Goal: Use online tool/utility: Utilize a website feature to perform a specific function

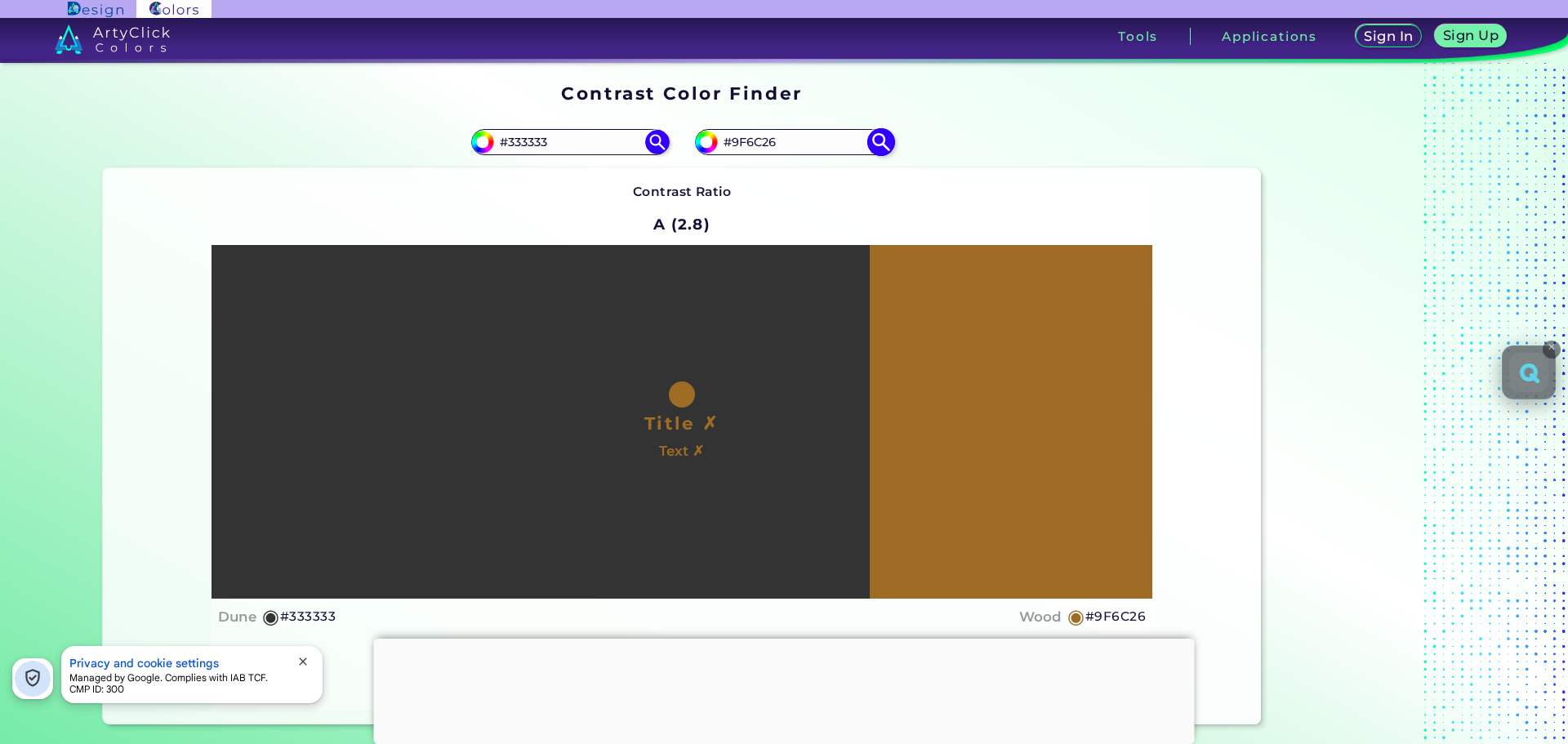
click at [755, 143] on input "#9F6C26" at bounding box center [794, 141] width 152 height 22
paste input "FE6601"
type input "#FE6601"
type input "#fe6601"
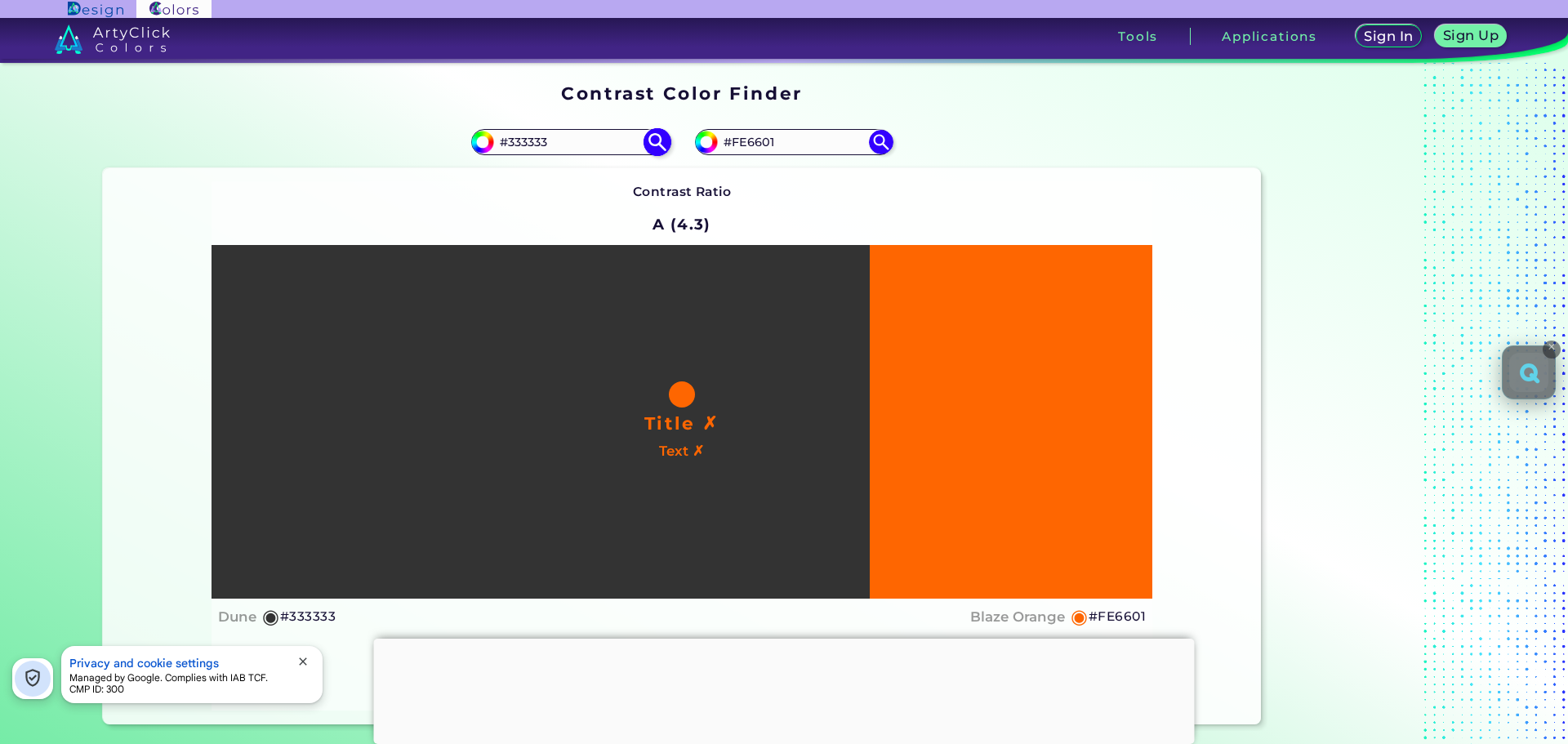
click at [547, 143] on input "#333333" at bounding box center [569, 141] width 152 height 22
paste input "FE6601"
type input "#FE6601"
click at [735, 135] on input "#FE6601" at bounding box center [794, 141] width 152 height 22
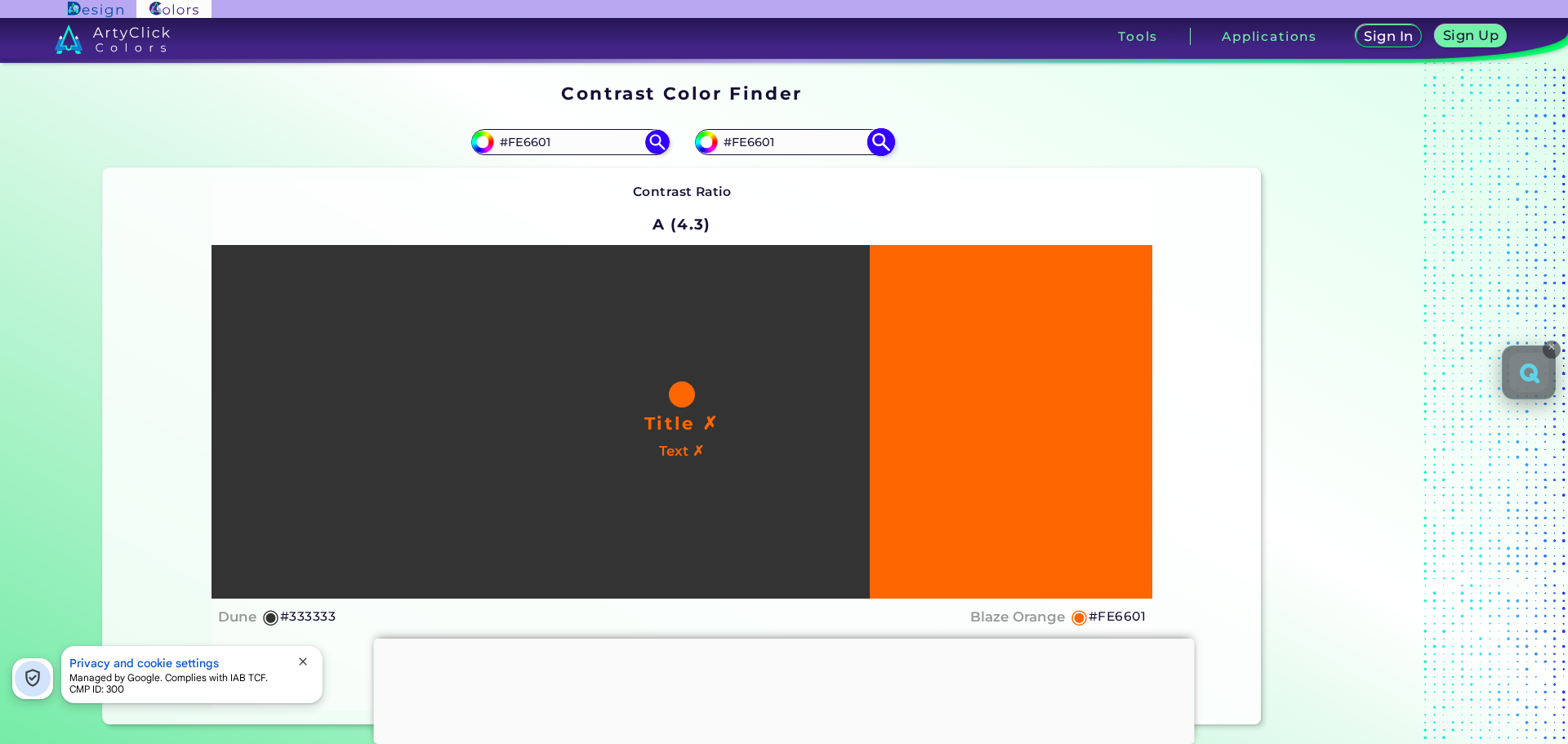
click at [735, 135] on input "#FE6601" at bounding box center [794, 141] width 152 height 22
type input "#333333"
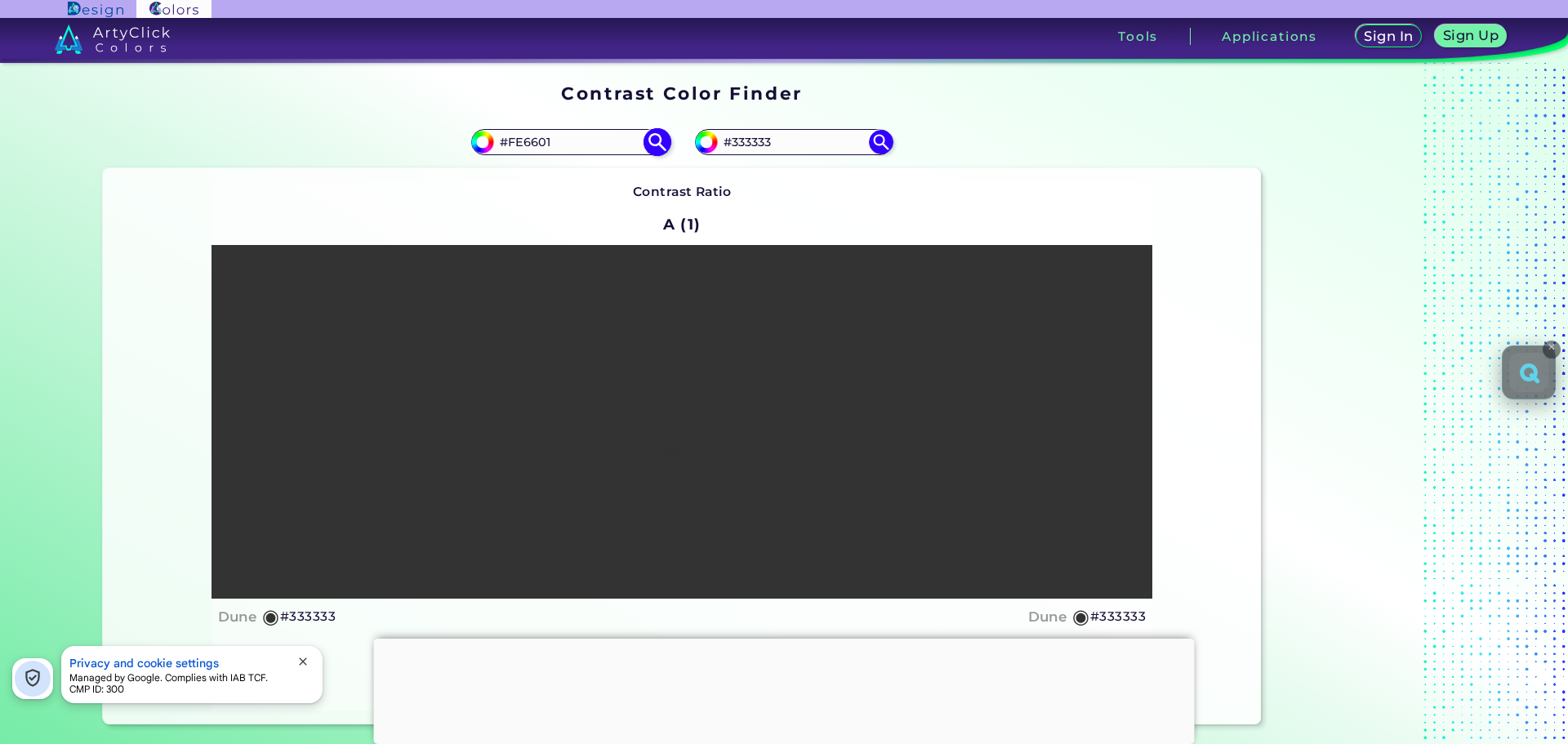
click at [655, 146] on img at bounding box center [657, 141] width 29 height 29
type input "#fe6601"
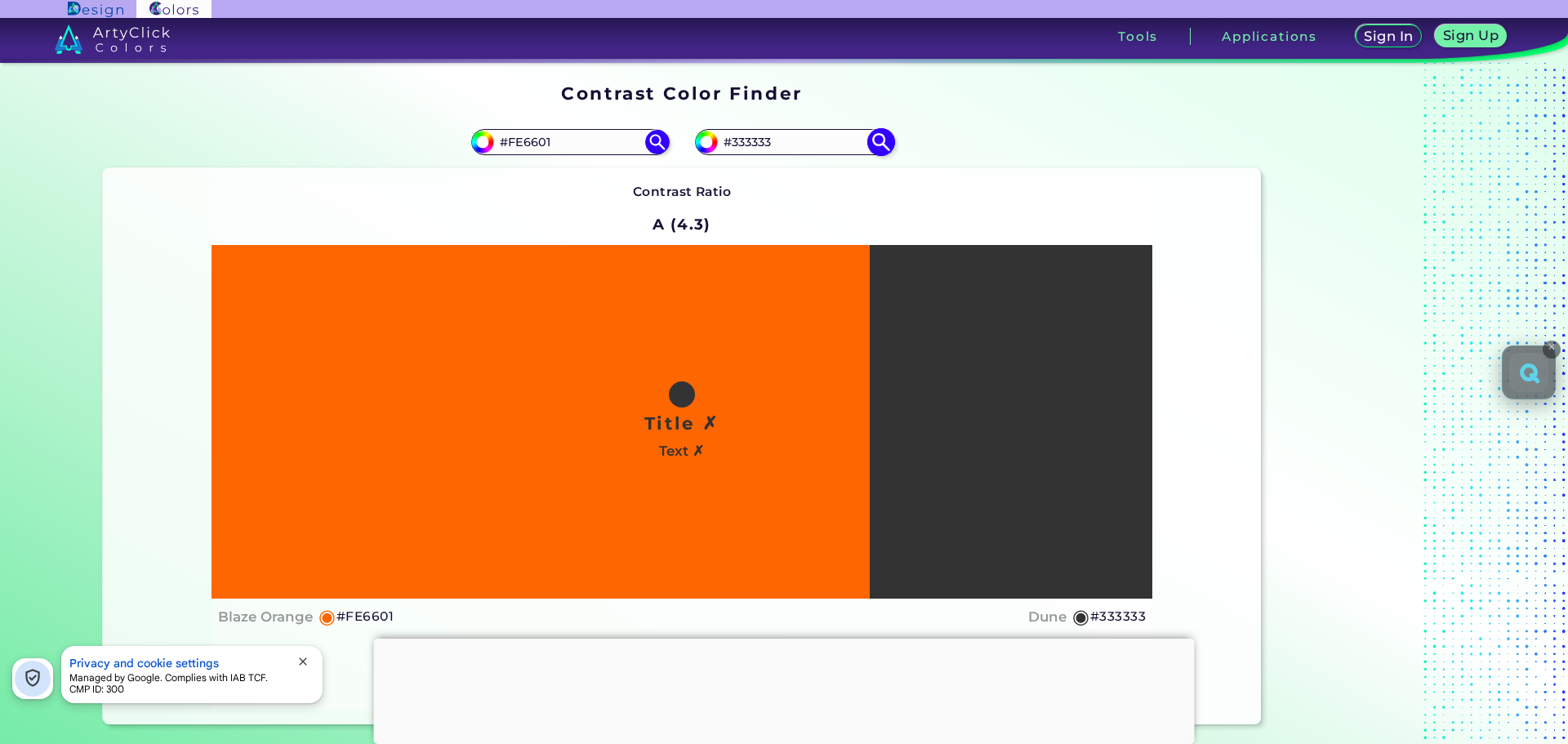
click at [733, 143] on input "#333333" at bounding box center [794, 141] width 152 height 22
click at [707, 138] on input "#333333" at bounding box center [704, 139] width 20 height 20
type input "#8c7878"
type input "#8C7878"
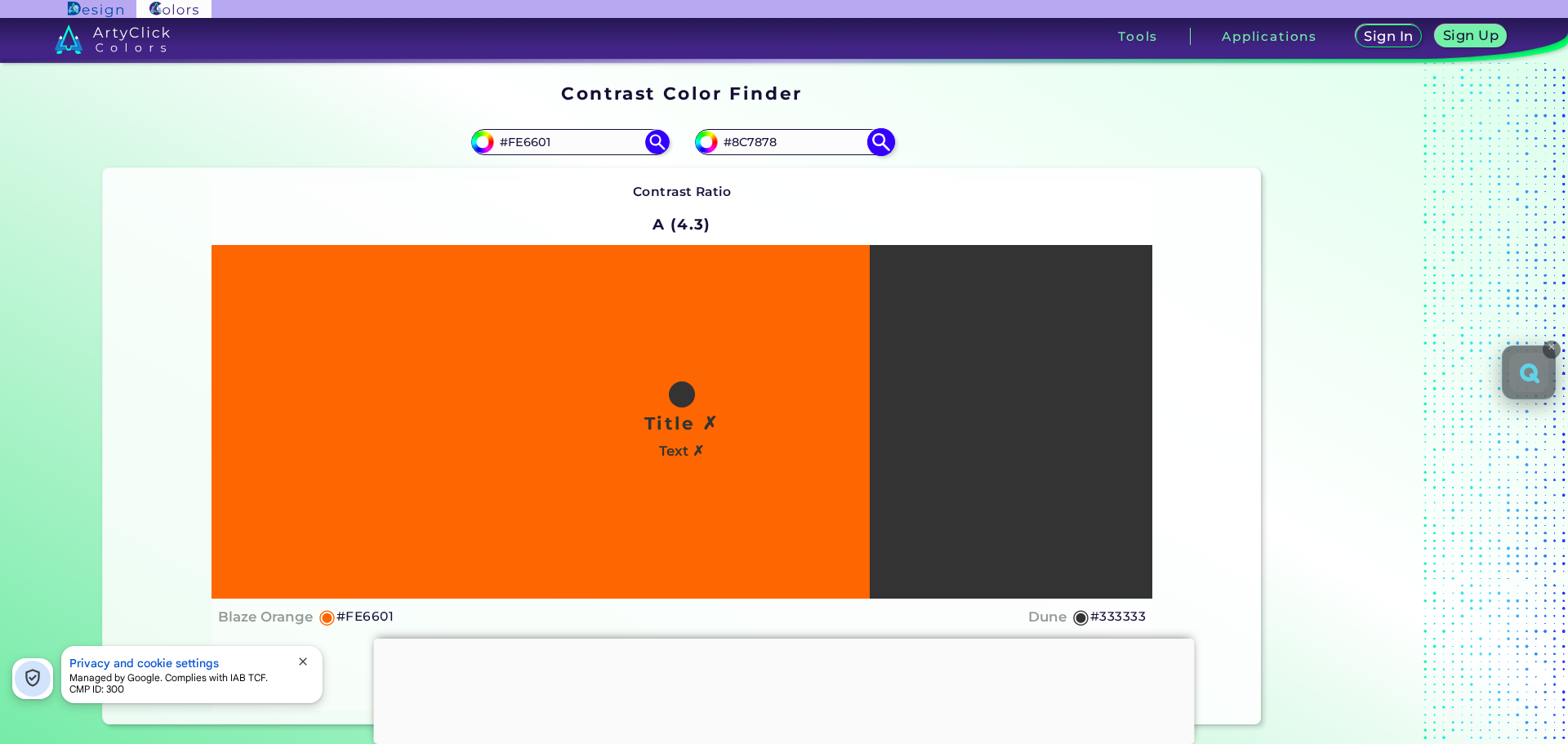
type input "#8e7b7b"
type input "#8E7B7B"
type input "#988686"
type input "#a49d9d"
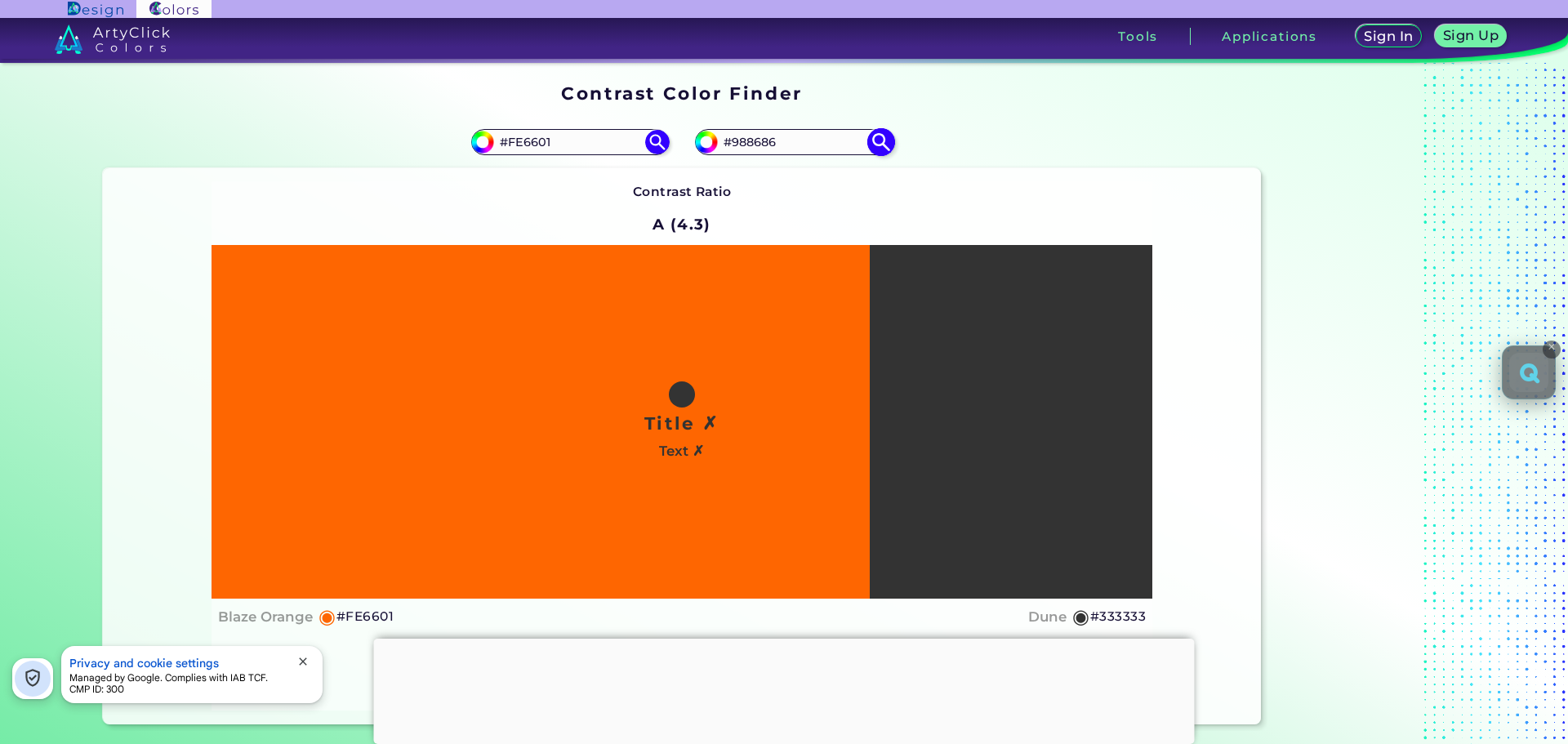
type input "#A49D9D"
type input "#ffffff"
type input "#FFFFFF"
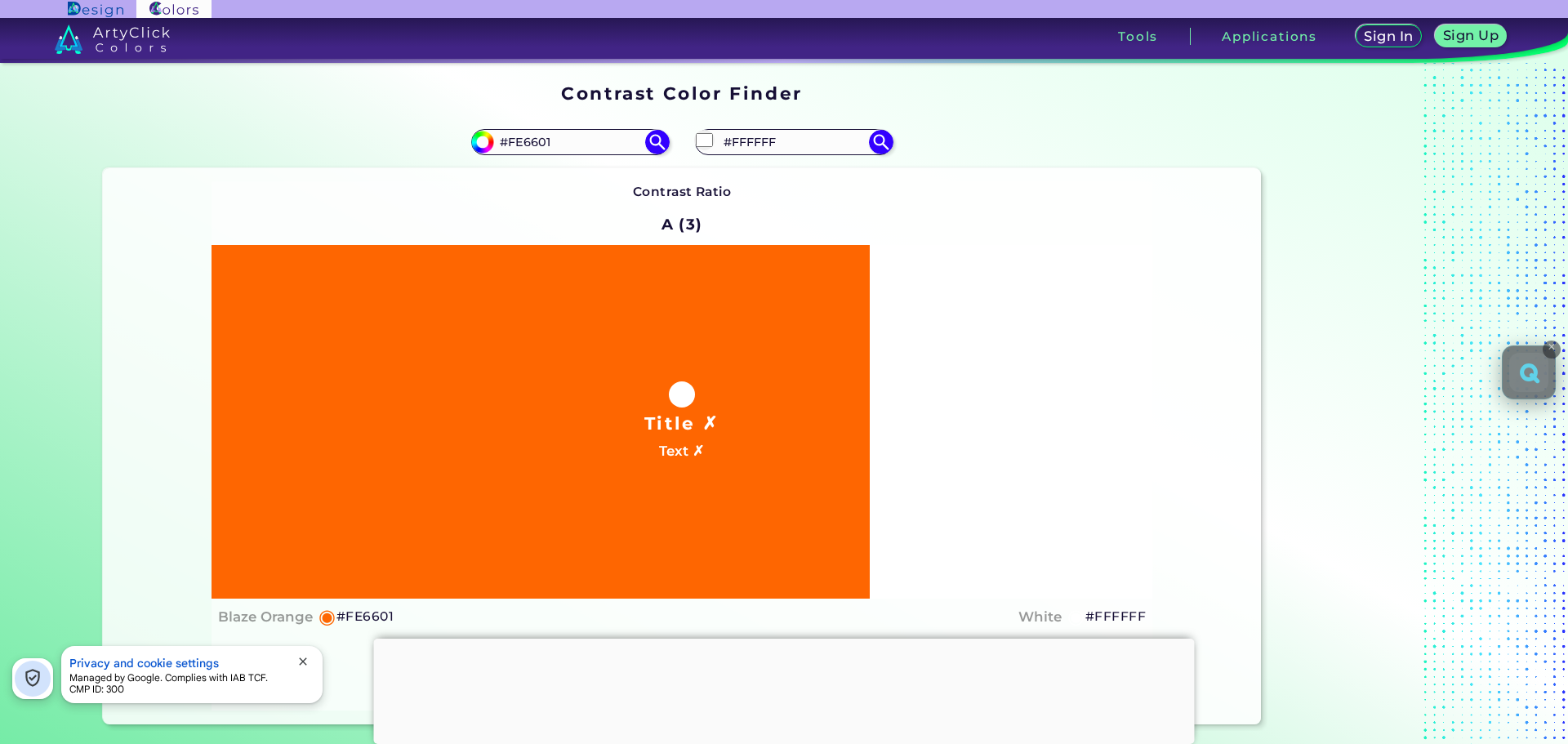
type input "#ffffff"
click at [901, 110] on section "#fe6601 #FE6601 #ffffff #FFFFFF Contrast Ratio A (3) Title ✗ Text ✗ Blaze Orange" at bounding box center [682, 420] width 1172 height 622
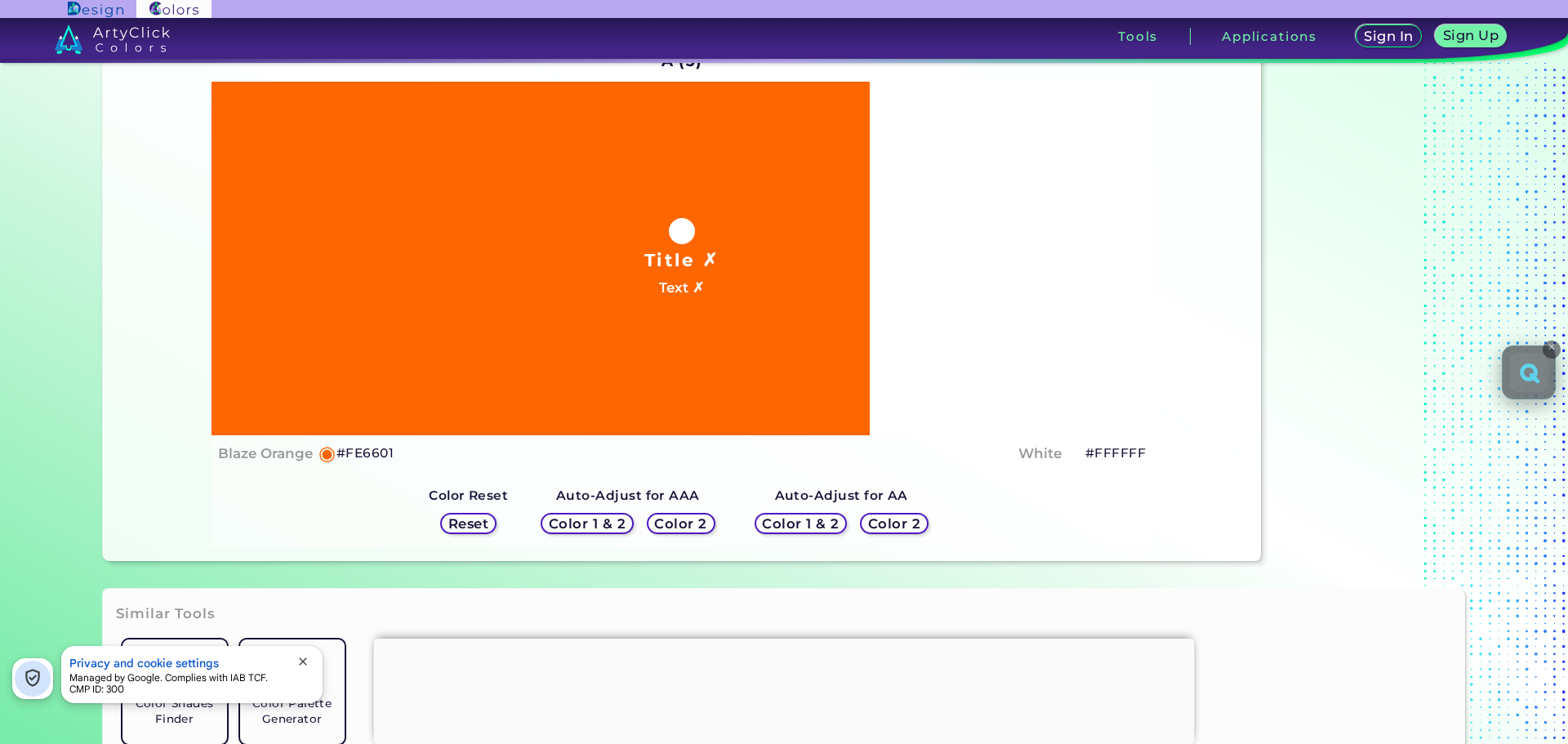
click at [913, 523] on div "Color 2" at bounding box center [894, 523] width 61 height 19
click at [880, 523] on h5 "Color 2" at bounding box center [894, 523] width 48 height 12
click at [803, 519] on h5 "Color 1 & 2" at bounding box center [800, 523] width 70 height 12
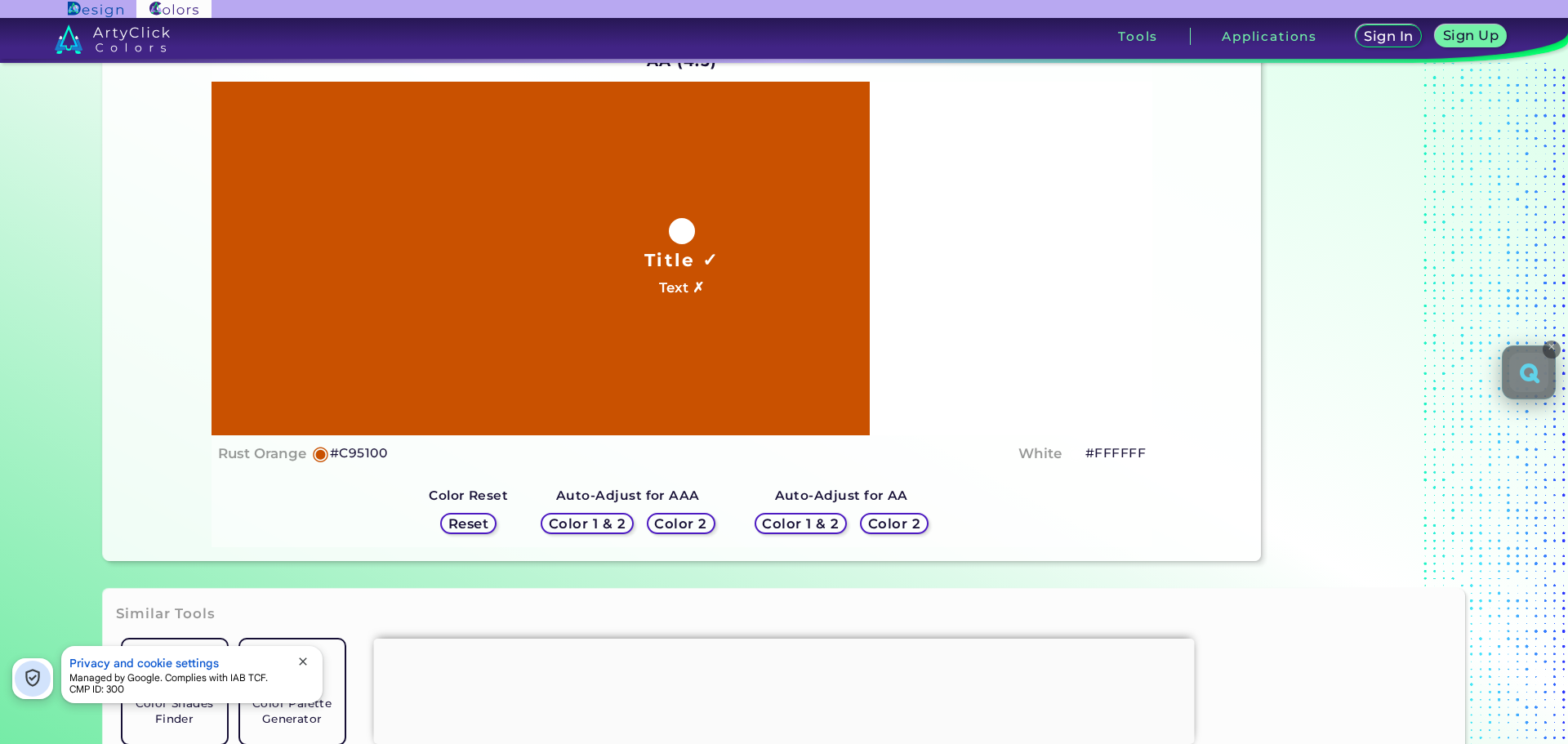
click at [887, 521] on h5 "Color 2" at bounding box center [894, 523] width 48 height 12
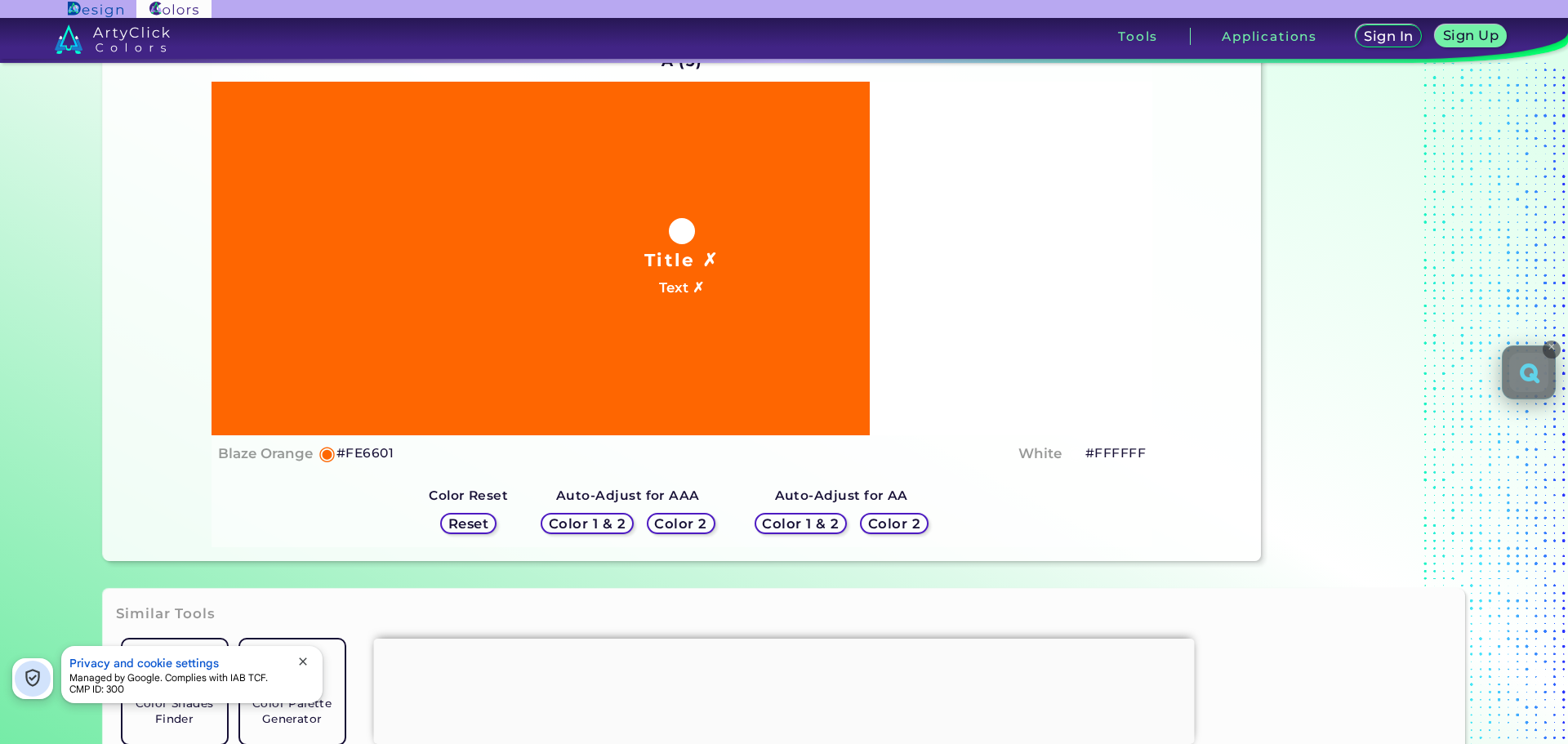
scroll to position [0, 0]
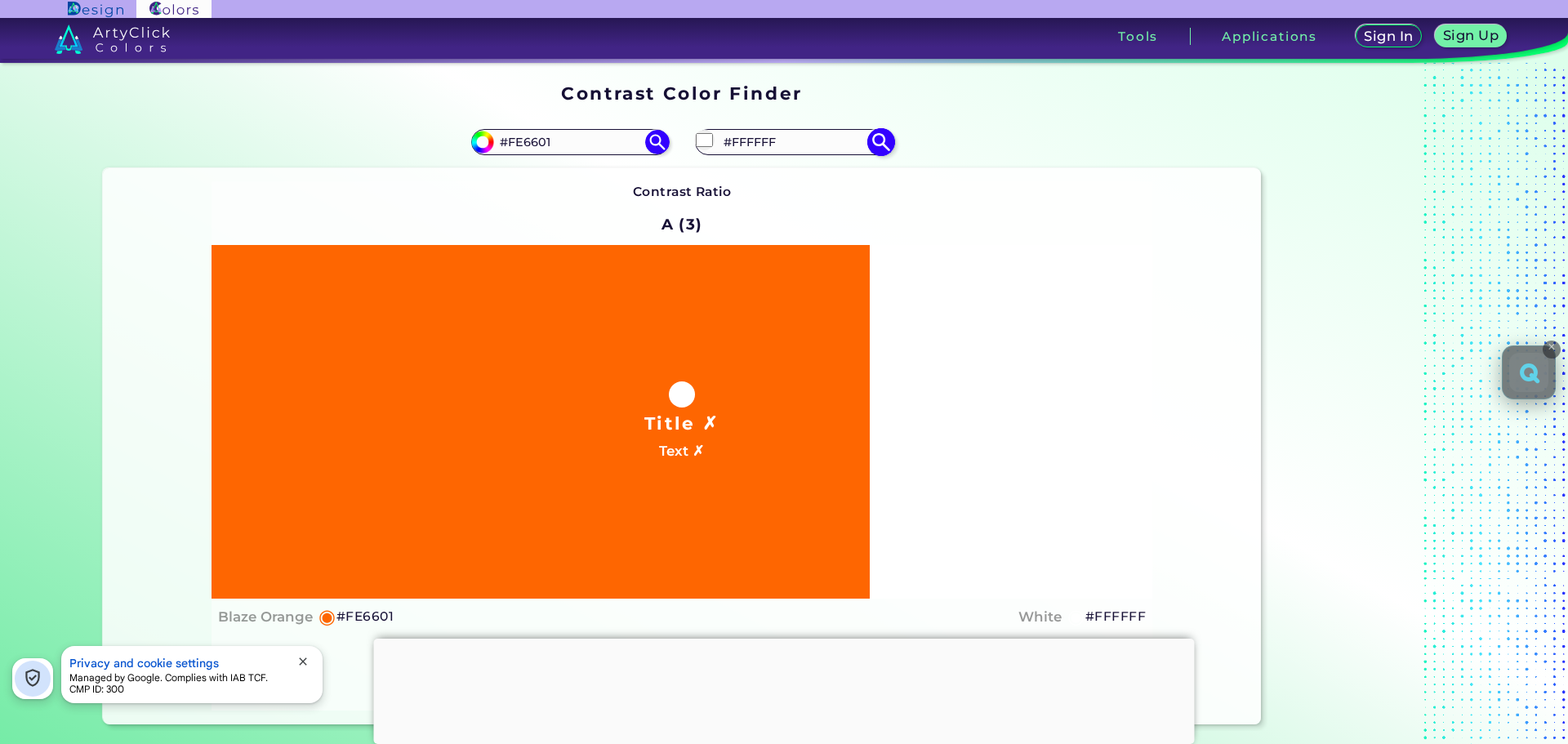
click at [761, 135] on input "#FFFFFF" at bounding box center [794, 141] width 152 height 22
paste input "E6601"
type input "#FE6601"
click at [479, 143] on input "#fe6601" at bounding box center [480, 139] width 20 height 20
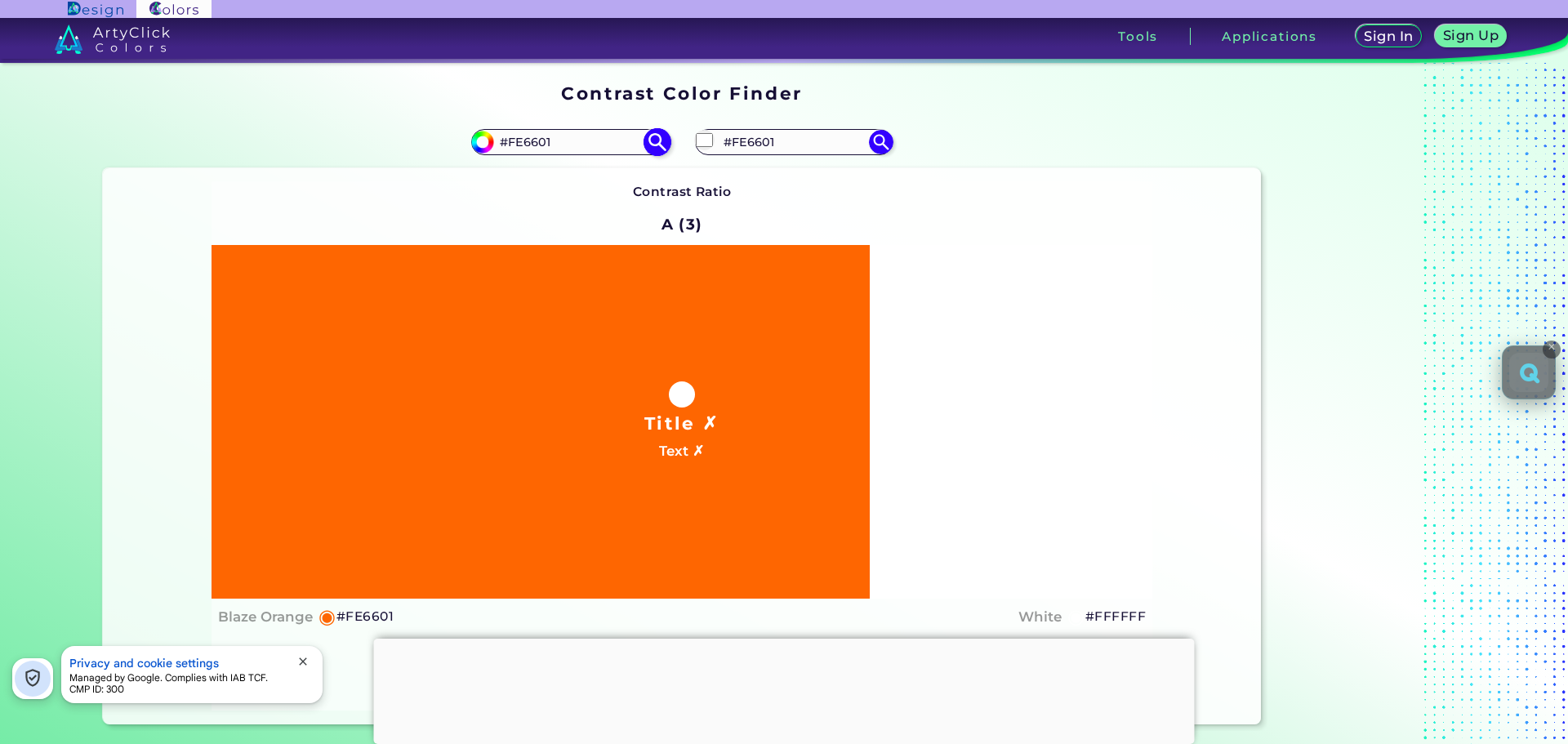
type input "#8b7d74"
type input "#8B7D74"
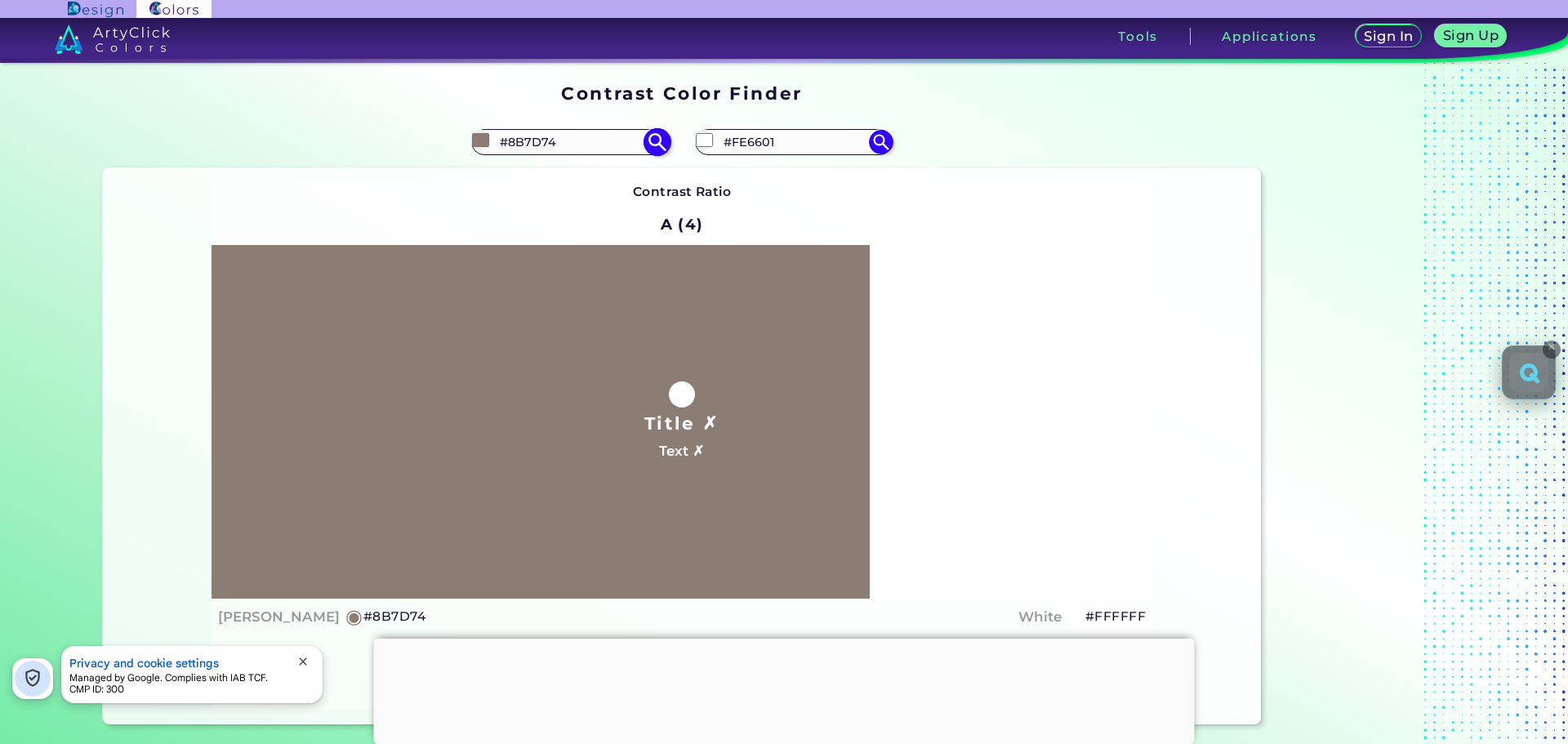
type input "#92857c"
type input "#92857C"
type input "#a79c95"
type input "#A79C95"
type input "#c6beb9"
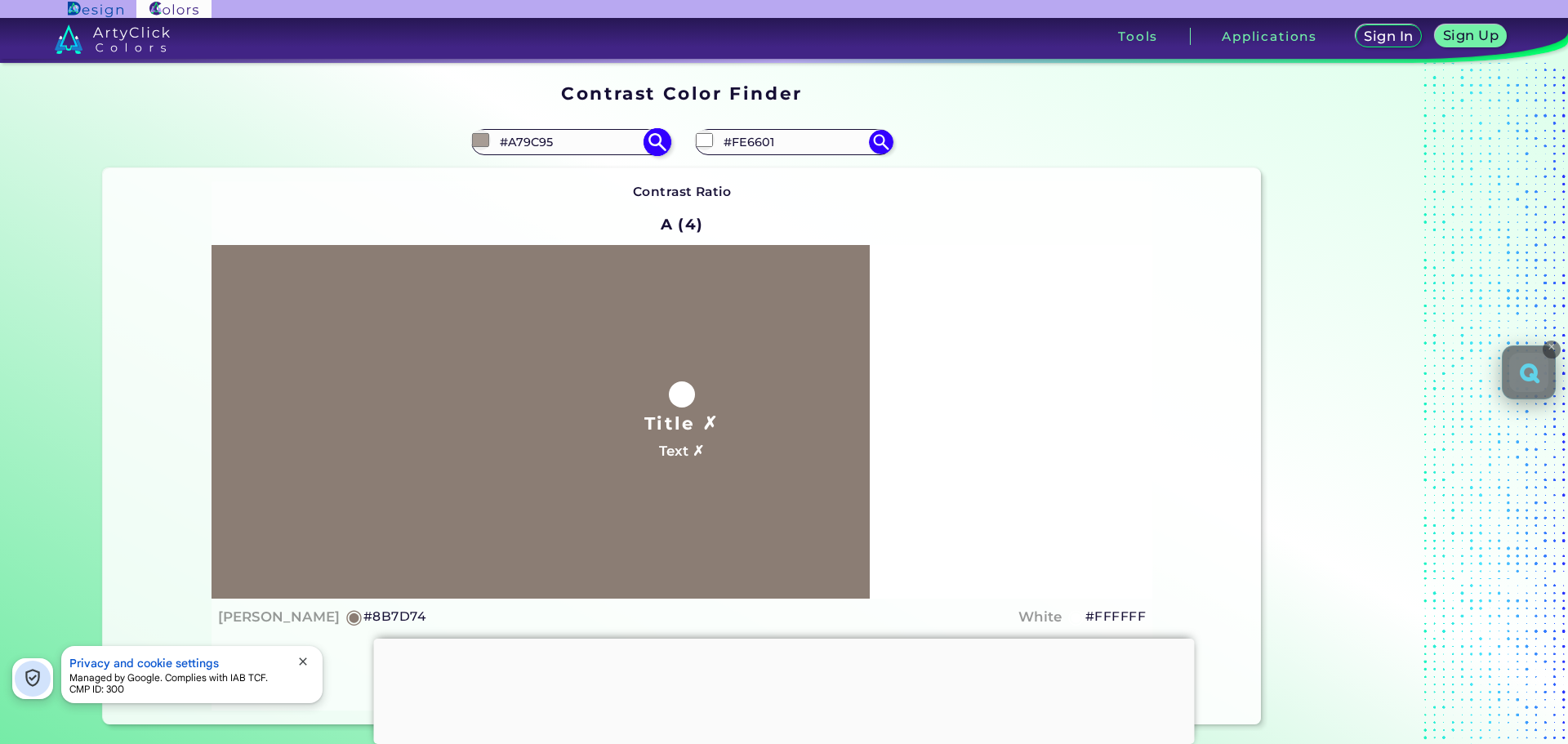
type input "#C6BEB9"
type input "#e8e8e8"
type input "#E8E8E8"
type input "#ffffff"
type input "#FFFFFF"
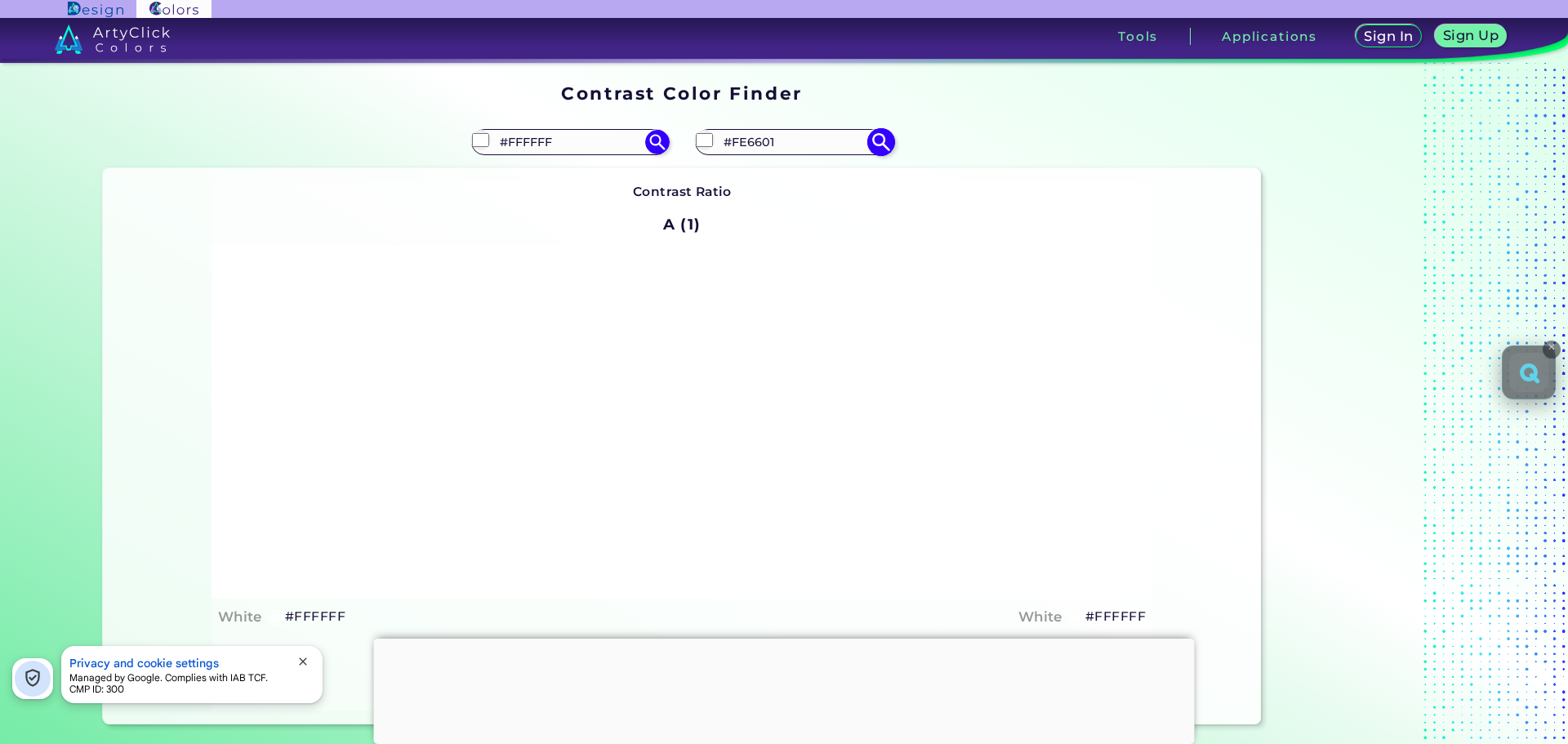
type input "#ffffff"
click at [884, 140] on img at bounding box center [880, 141] width 29 height 29
type input "#fe6601"
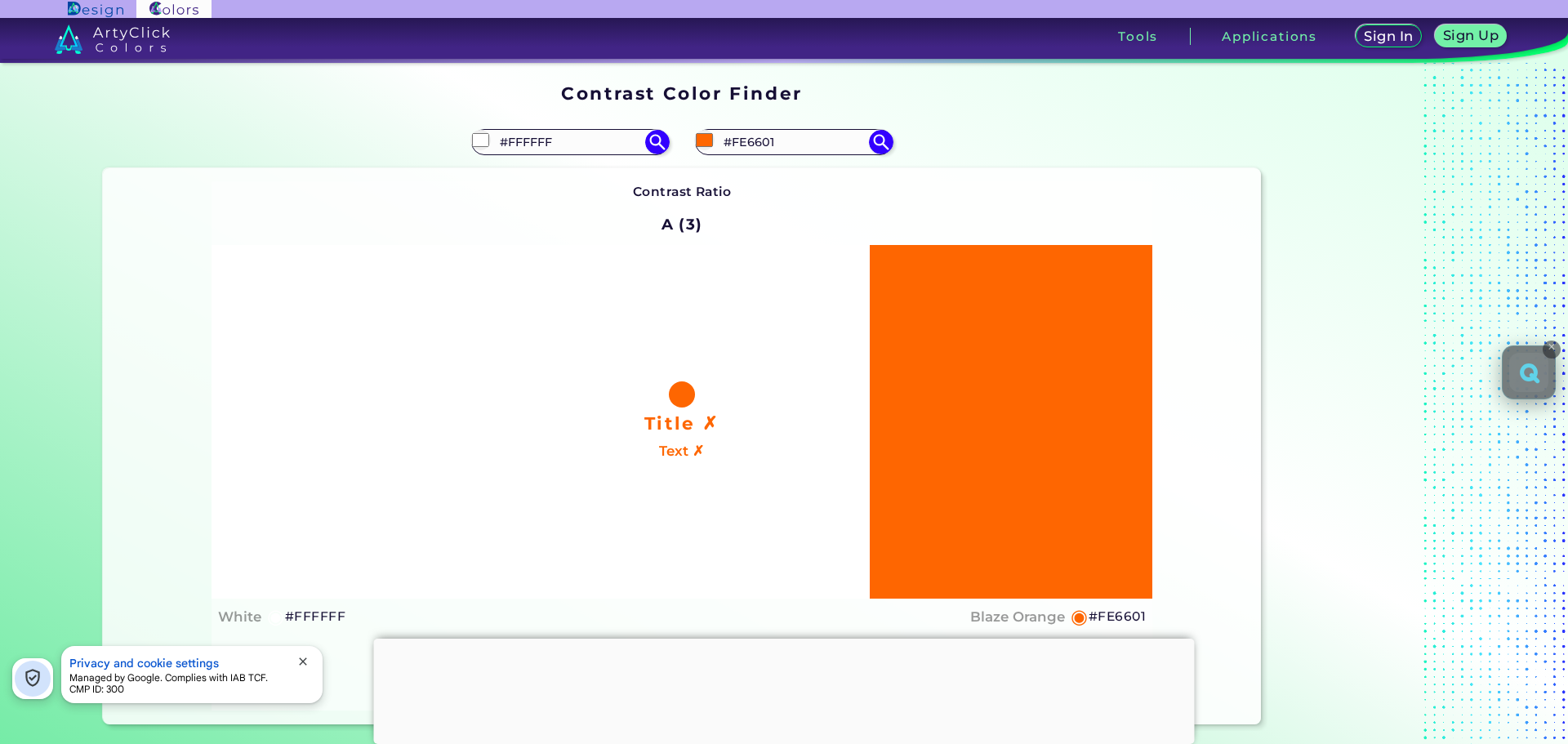
click at [1028, 122] on div "#fe6601 #FE6601" at bounding box center [971, 141] width 579 height 53
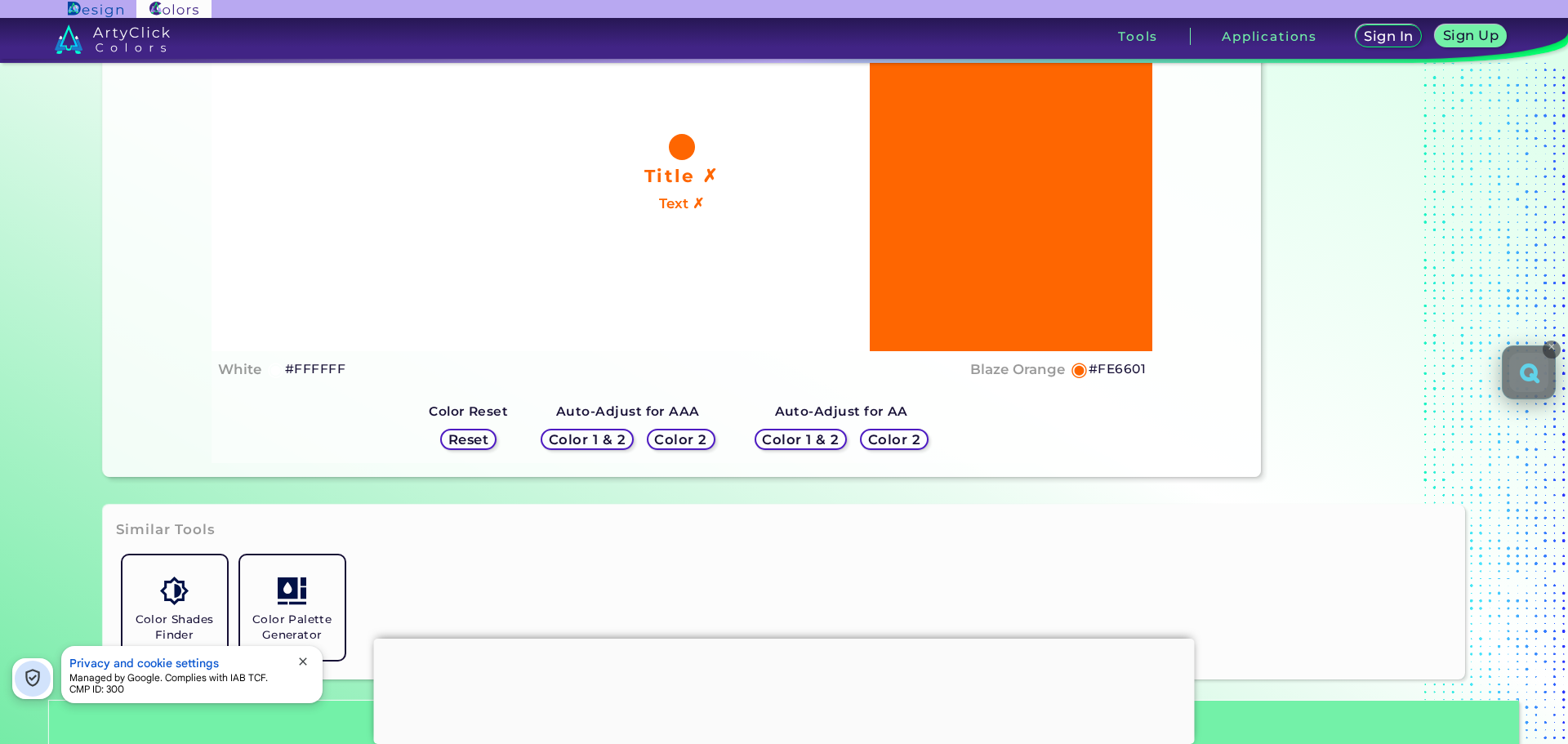
scroll to position [327, 0]
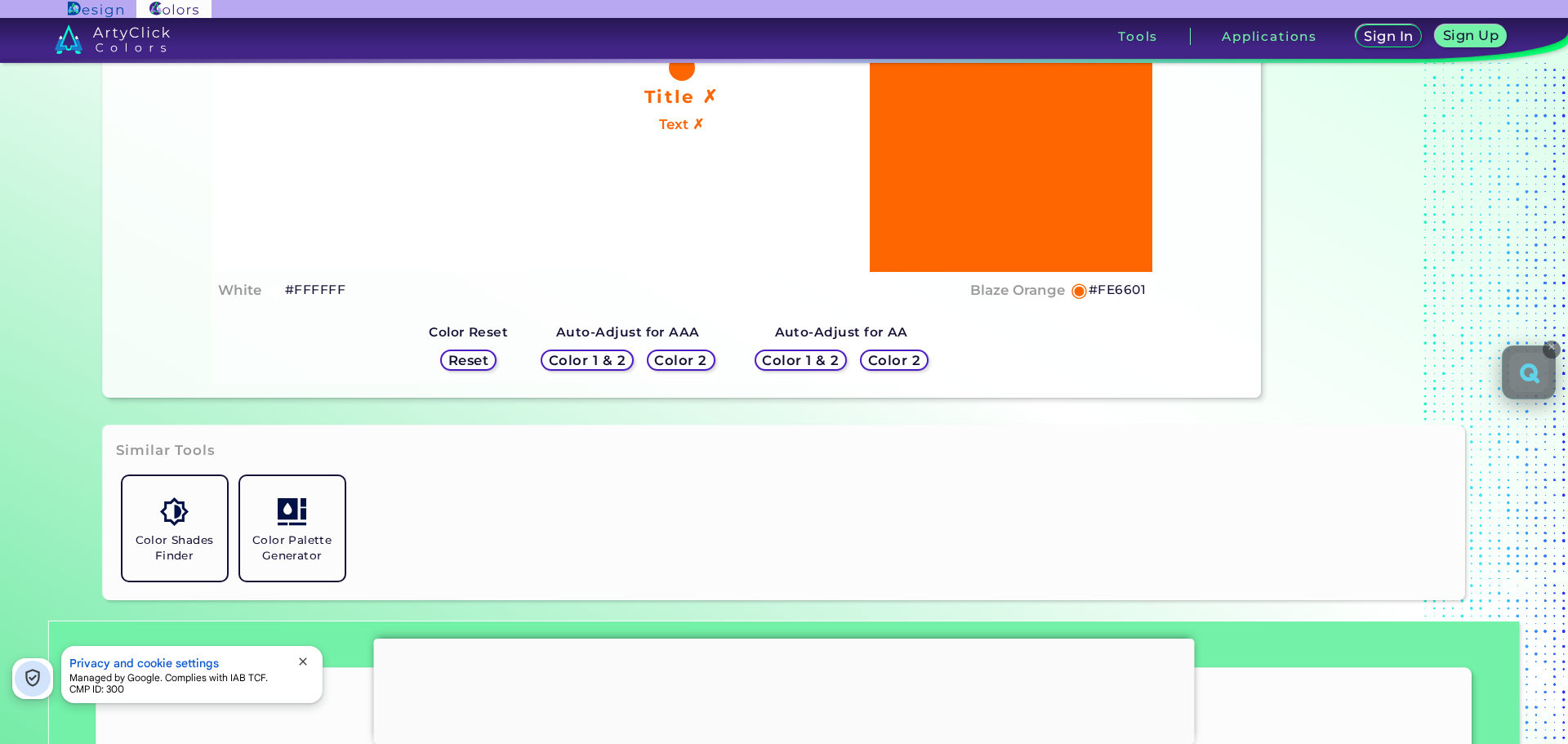
click at [902, 351] on div "Color 2" at bounding box center [894, 360] width 61 height 19
click at [884, 366] on h5 "Color 2" at bounding box center [894, 360] width 48 height 12
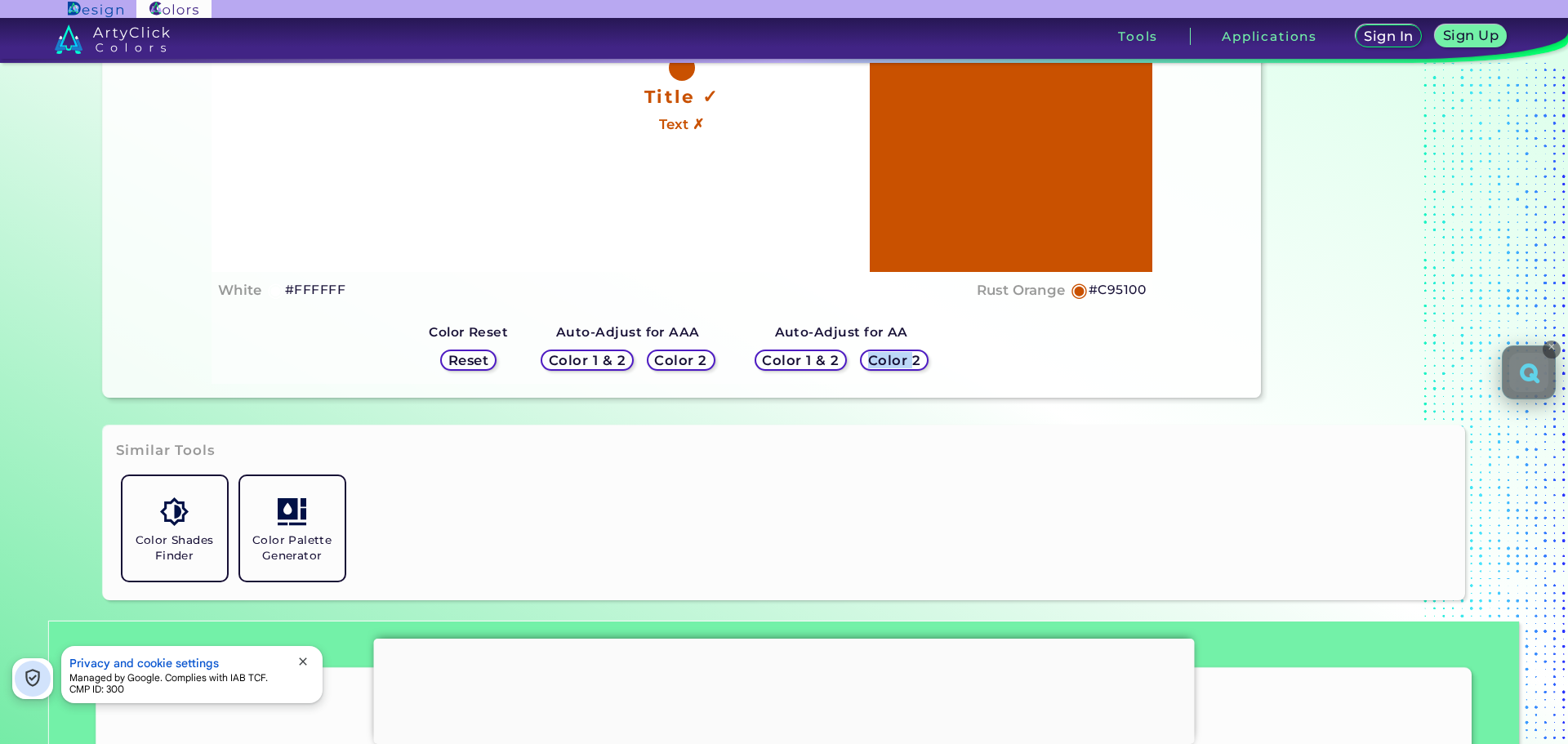
click at [884, 366] on h5 "Color 2" at bounding box center [894, 360] width 48 height 12
click at [962, 354] on div "Contrast Ratio AA (4.5) Title ✓ Text ✗ White ◉ #FFFFFF Rust Orange" at bounding box center [681, 119] width 941 height 529
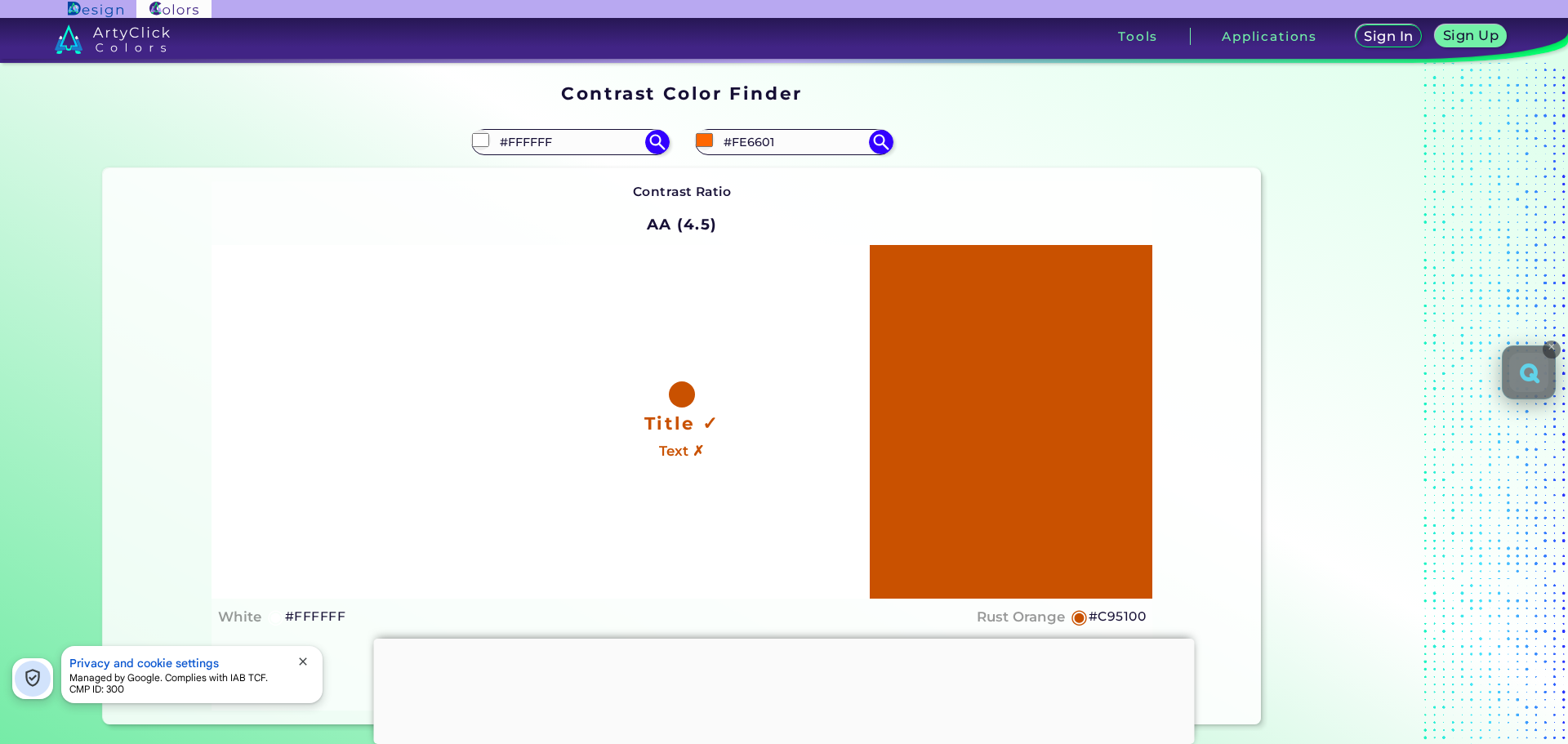
scroll to position [82, 0]
